Goal: Ask a question: Seek information or help from site administrators or community

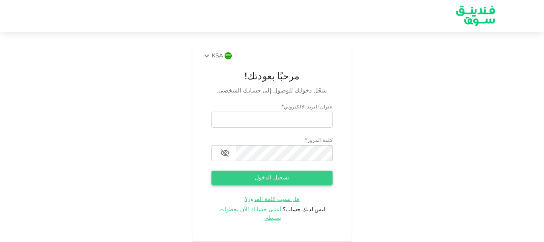
type input "[EMAIL_ADDRESS][DOMAIN_NAME]"
click at [281, 174] on button "تسجيل الدخول" at bounding box center [271, 177] width 121 height 14
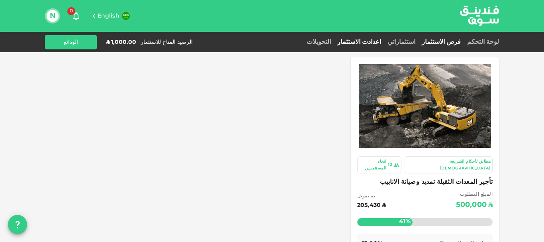
click at [384, 40] on link "اعدادت الاستثمار" at bounding box center [359, 42] width 50 height 6
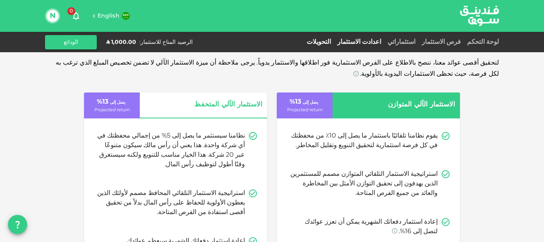
click at [334, 40] on link "التحويلات" at bounding box center [318, 42] width 31 height 6
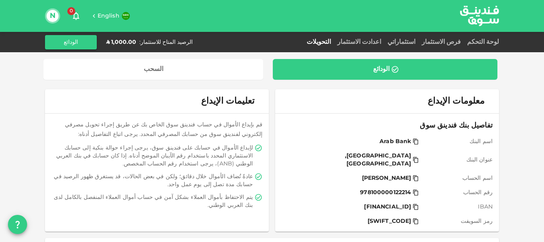
click at [53, 12] on button "N" at bounding box center [53, 16] width 12 height 12
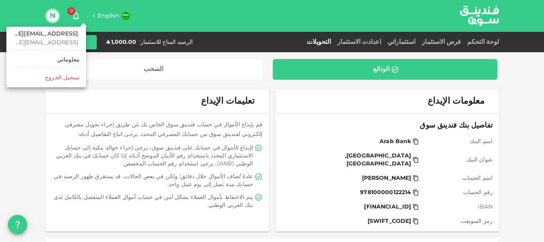
click at [121, 70] on div at bounding box center [272, 121] width 544 height 242
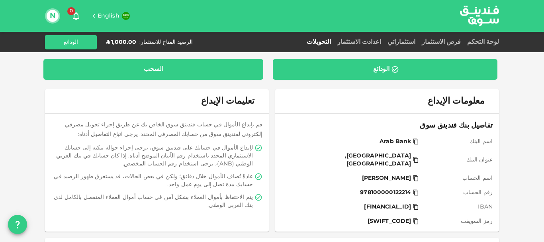
click at [156, 68] on div "السحب" at bounding box center [154, 69] width 20 height 8
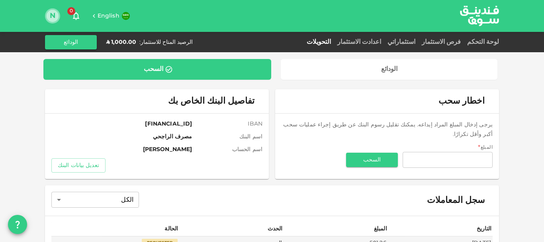
click at [51, 17] on button "N" at bounding box center [53, 16] width 12 height 12
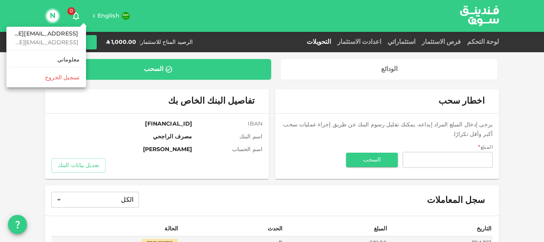
click at [76, 13] on div at bounding box center [272, 121] width 544 height 242
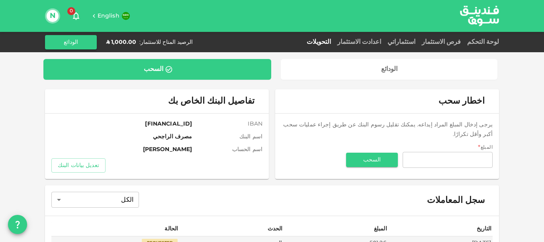
click at [74, 15] on icon "button" at bounding box center [76, 16] width 10 height 10
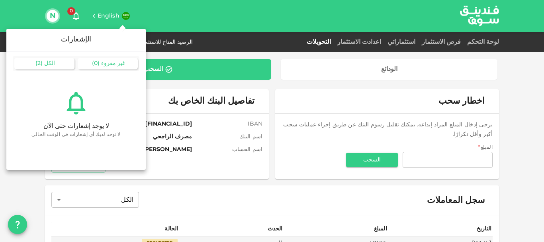
click at [46, 60] on div "الكل ( 2 )" at bounding box center [44, 64] width 60 height 12
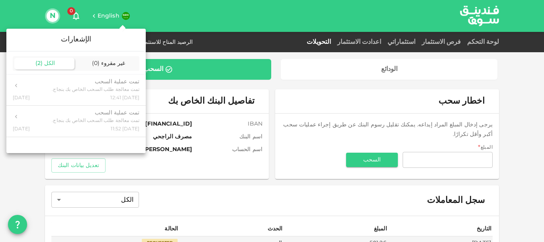
click at [323, 29] on div at bounding box center [272, 121] width 544 height 242
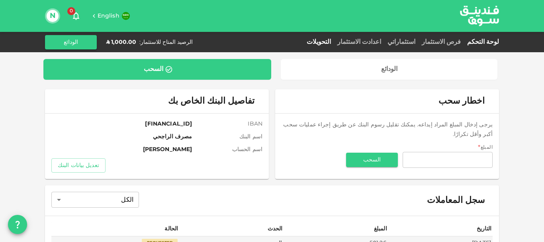
click at [492, 42] on link "لوحة التحكم" at bounding box center [481, 42] width 35 height 6
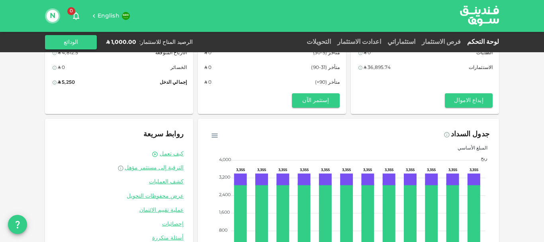
scroll to position [88, 0]
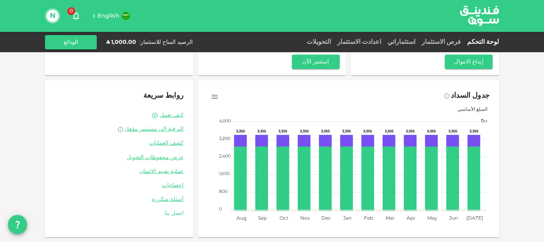
click at [178, 213] on link "اتصل بنا" at bounding box center [119, 213] width 129 height 8
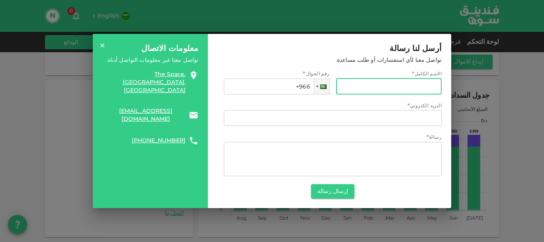
click at [369, 88] on input "الاسم الكامل" at bounding box center [389, 86] width 106 height 16
type input "l"
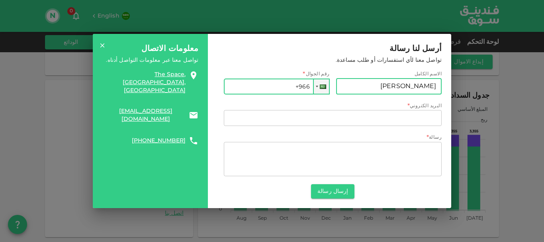
type input "[PERSON_NAME]"
click at [275, 88] on input "+966" at bounding box center [277, 86] width 106 height 16
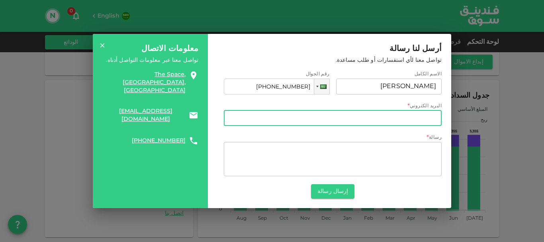
type input "[PHONE_NUMBER]"
click at [395, 116] on input "البريد الكتروني" at bounding box center [333, 118] width 218 height 16
type input "ى"
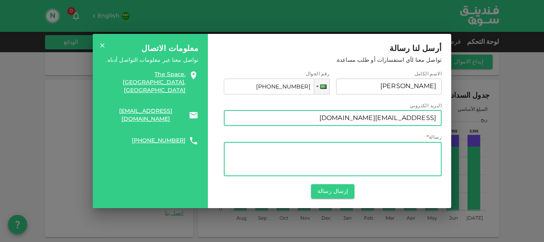
type input "[EMAIL_ADDRESS][DOMAIN_NAME]"
click at [406, 165] on textarea "رسالة" at bounding box center [332, 158] width 207 height 27
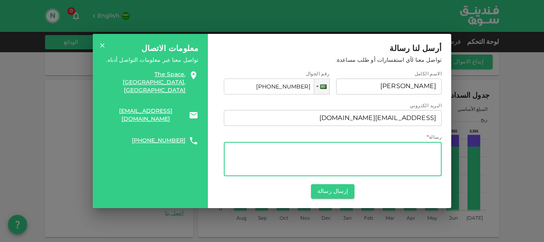
type textarea "t"
type textarea "r"
type textarea "f"
type textarea "الرجاء تاكيد السحب من المحفظة في اسرع وقت"
click at [338, 195] on button "إرسال رسالة" at bounding box center [332, 191] width 43 height 14
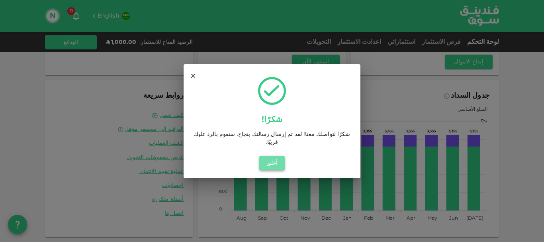
click at [266, 158] on button "أغلق" at bounding box center [271, 163] width 25 height 14
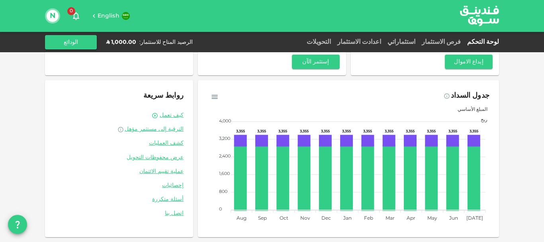
click at [486, 42] on link "لوحة التحكم" at bounding box center [481, 42] width 35 height 6
click at [452, 42] on link "فرص الاستثمار" at bounding box center [440, 42] width 45 height 6
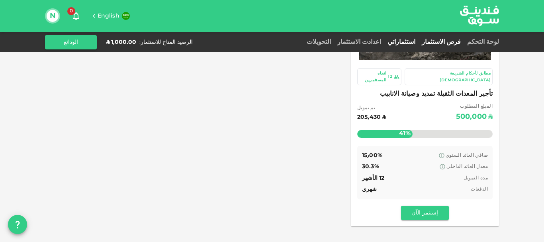
click at [414, 42] on link "استثماراتي" at bounding box center [401, 42] width 34 height 6
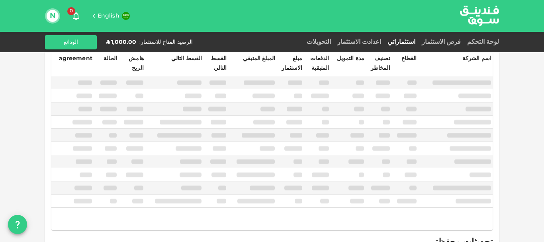
scroll to position [61, 0]
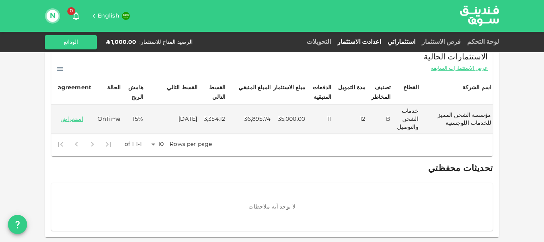
click at [384, 41] on link "اعدادت الاستثمار" at bounding box center [359, 42] width 50 height 6
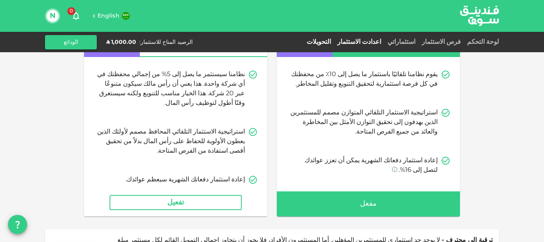
click at [334, 42] on link "التحويلات" at bounding box center [318, 42] width 31 height 6
